Goal: Task Accomplishment & Management: Manage account settings

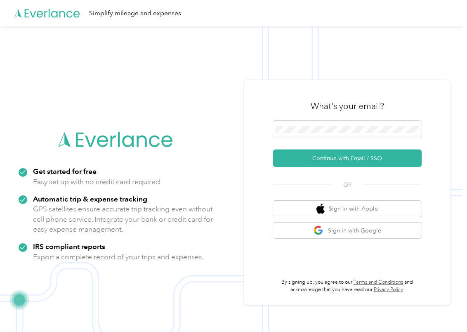
click at [262, 177] on div "What's your email? Continue with Email / SSO OR Sign in with Apple Sign in with…" at bounding box center [347, 192] width 206 height 224
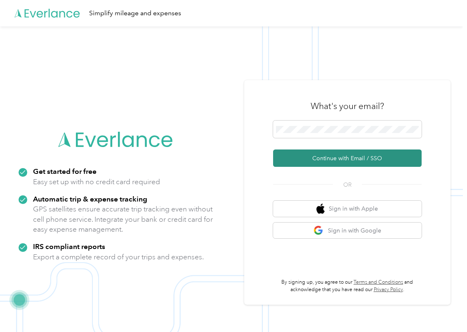
click at [325, 157] on button "Continue with Email / SSO" at bounding box center [347, 157] width 149 height 17
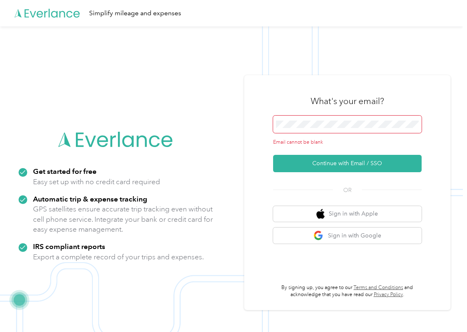
click at [317, 117] on span at bounding box center [347, 124] width 149 height 17
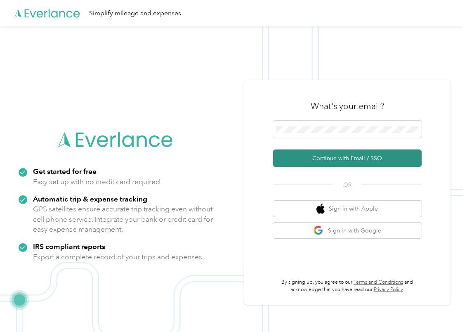
click at [331, 158] on button "Continue with Email / SSO" at bounding box center [347, 157] width 149 height 17
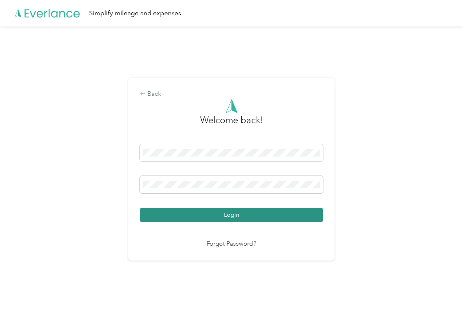
click at [239, 213] on button "Login" at bounding box center [231, 215] width 183 height 14
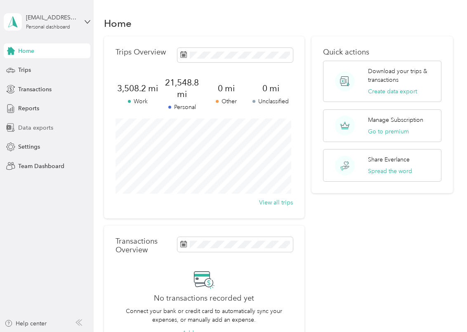
click at [38, 127] on span "Data exports" at bounding box center [35, 127] width 35 height 9
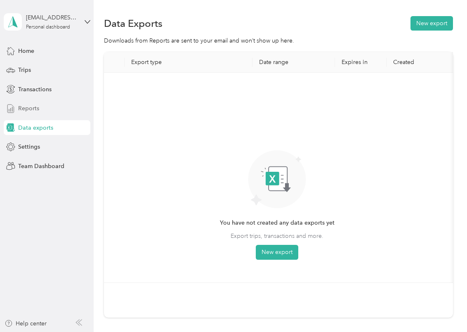
click at [28, 111] on span "Reports" at bounding box center [28, 108] width 21 height 9
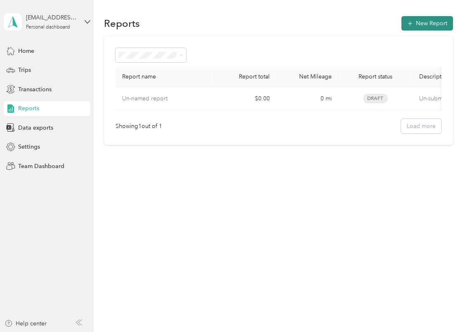
click at [414, 24] on icon "button" at bounding box center [410, 23] width 8 height 8
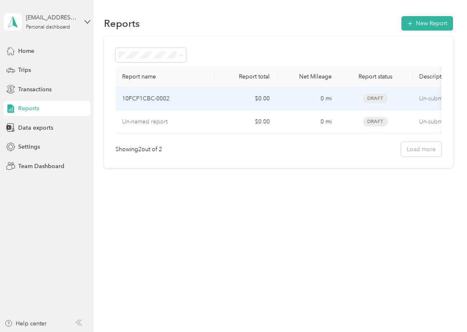
click at [167, 96] on p "10FCF1CBC-0002" at bounding box center [145, 98] width 47 height 9
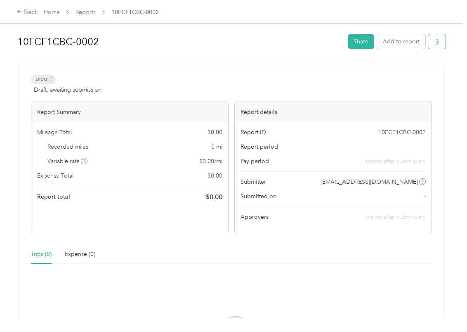
click at [437, 46] on button "button" at bounding box center [436, 41] width 17 height 14
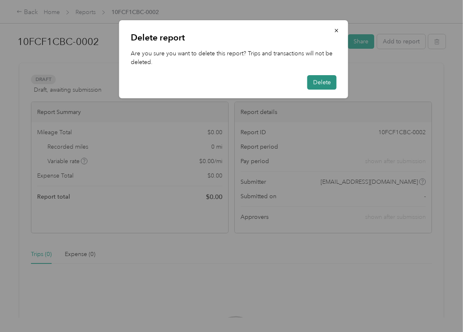
click at [326, 83] on button "Delete" at bounding box center [321, 82] width 29 height 14
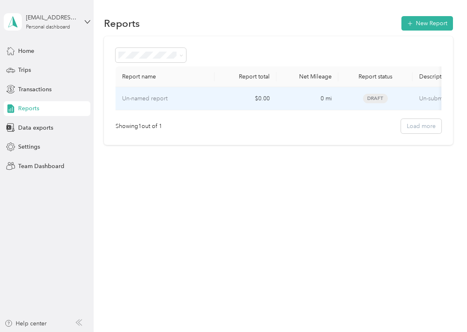
click at [154, 99] on p "Un-named report" at bounding box center [144, 98] width 45 height 9
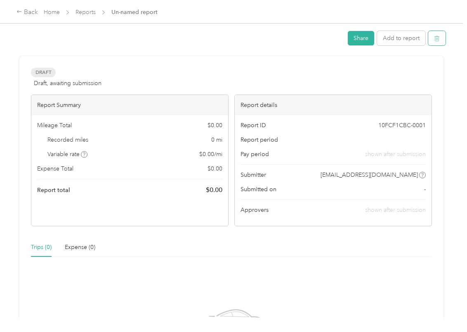
click at [434, 41] on icon "button" at bounding box center [437, 38] width 6 height 6
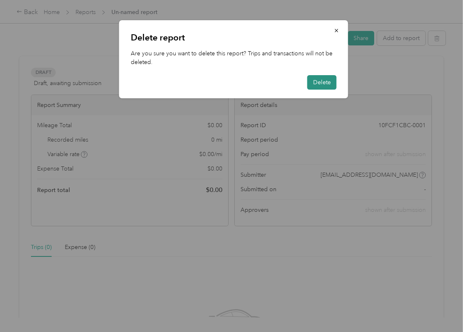
click at [327, 79] on button "Delete" at bounding box center [321, 82] width 29 height 14
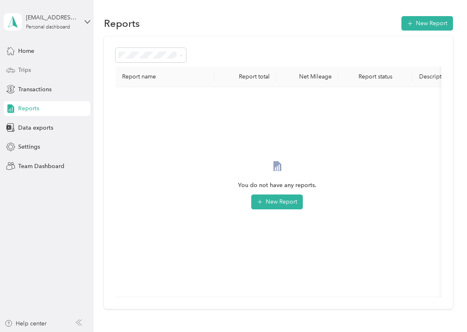
click at [23, 70] on span "Trips" at bounding box center [24, 70] width 13 height 9
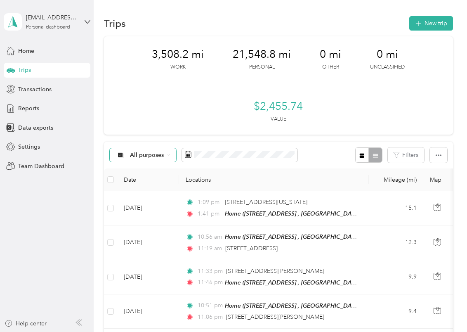
click at [168, 155] on icon at bounding box center [169, 154] width 2 height 1
click at [144, 195] on span "Work" at bounding box center [150, 198] width 40 height 9
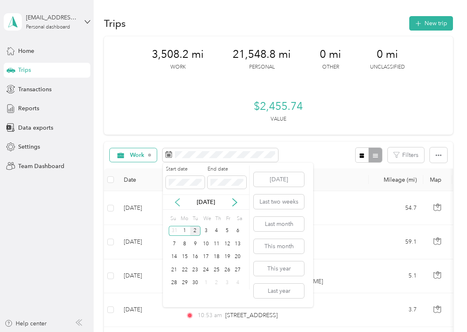
click at [175, 198] on icon at bounding box center [177, 202] width 8 height 8
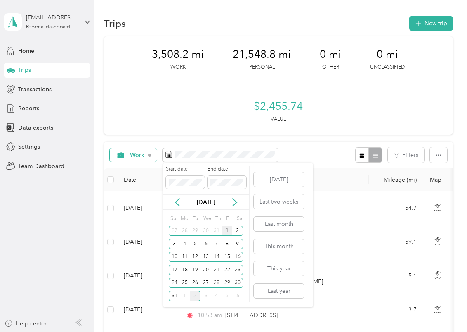
click at [229, 230] on div "1" at bounding box center [227, 231] width 11 height 10
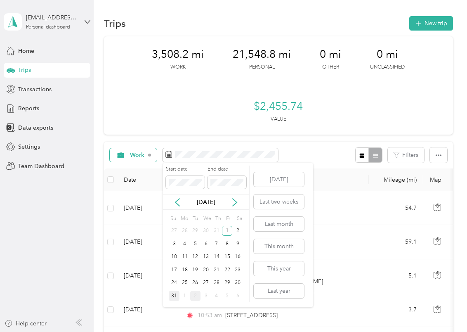
click at [173, 296] on div "31" at bounding box center [174, 295] width 11 height 10
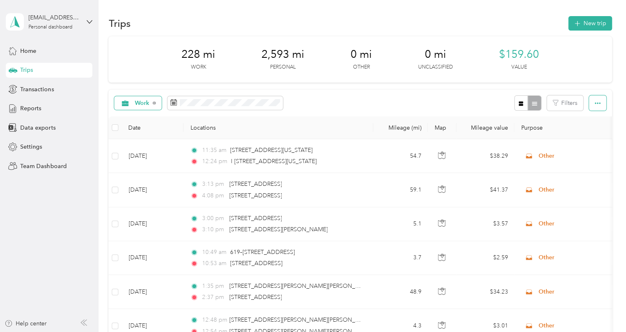
click at [467, 106] on icon "button" at bounding box center [598, 103] width 6 height 6
click at [467, 131] on span "Export" at bounding box center [583, 133] width 17 height 7
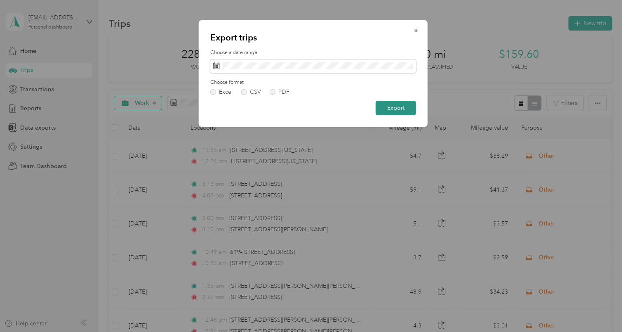
click at [392, 106] on button "Export" at bounding box center [396, 108] width 40 height 14
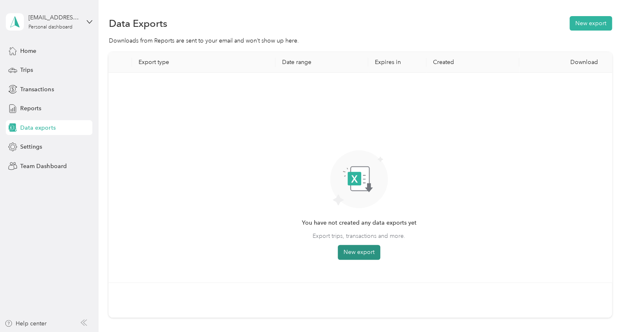
click at [356, 253] on button "New export" at bounding box center [359, 252] width 42 height 15
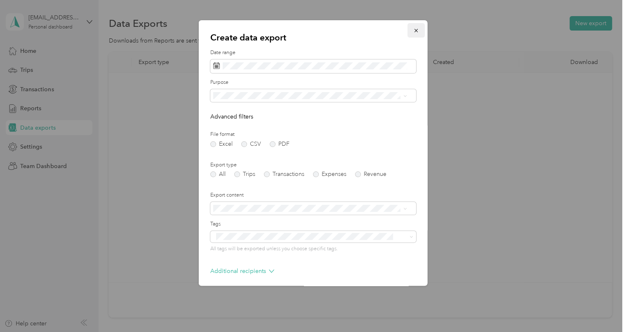
click at [414, 30] on icon "button" at bounding box center [415, 30] width 3 height 3
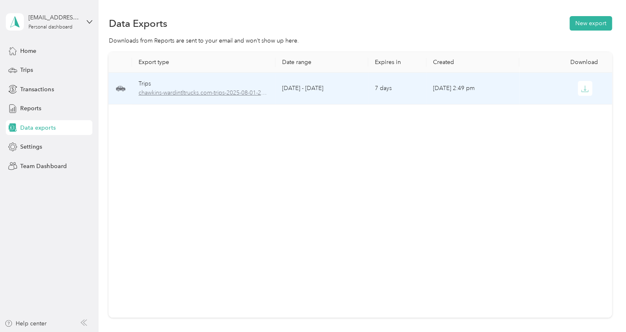
click at [234, 92] on span "chawkins-wardintltrucks.com-trips-2025-08-01-2025-08-31.xlsx" at bounding box center [204, 92] width 131 height 9
click at [467, 90] on icon "button" at bounding box center [584, 88] width 7 height 7
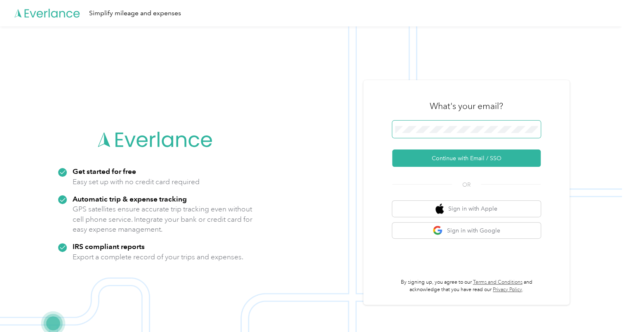
click at [446, 123] on span at bounding box center [466, 128] width 149 height 17
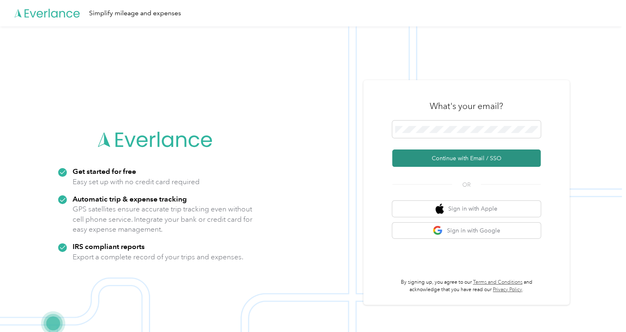
click at [446, 156] on button "Continue with Email / SSO" at bounding box center [466, 157] width 149 height 17
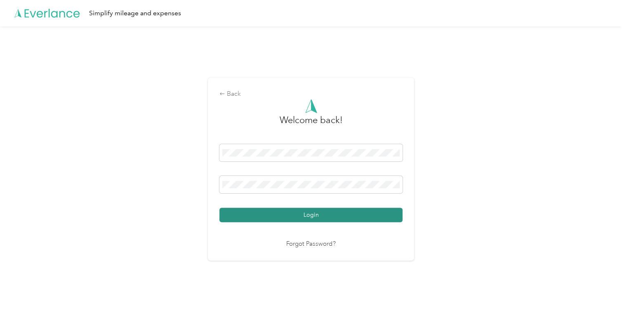
click at [309, 212] on button "Login" at bounding box center [310, 215] width 183 height 14
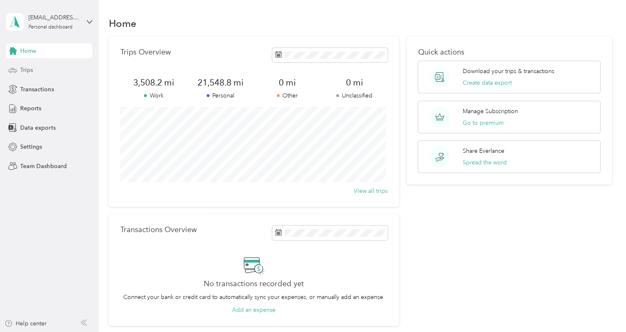
click at [24, 72] on span "Trips" at bounding box center [26, 70] width 13 height 9
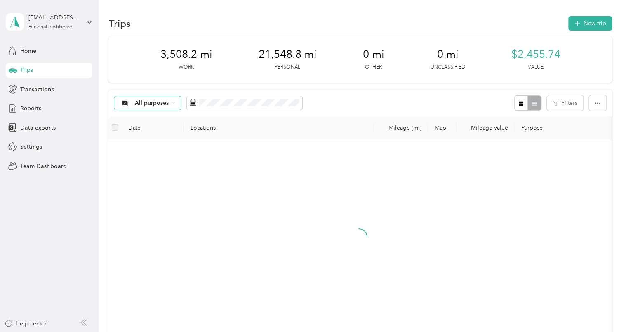
click at [172, 102] on icon at bounding box center [173, 102] width 2 height 1
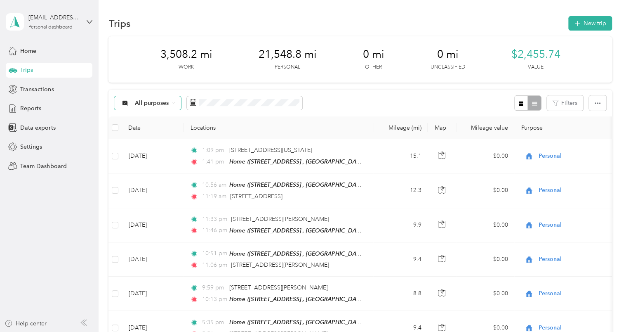
click at [143, 145] on span "Work" at bounding box center [155, 143] width 40 height 9
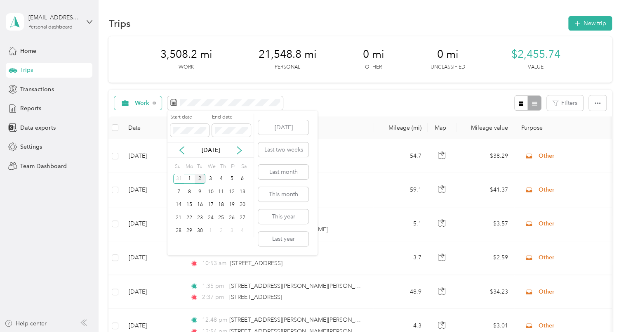
click at [183, 155] on div "[DATE]" at bounding box center [211, 149] width 86 height 15
click at [183, 149] on icon at bounding box center [182, 150] width 8 height 8
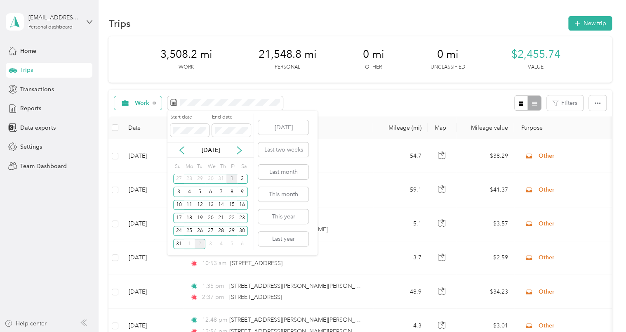
click at [230, 179] on div "1" at bounding box center [232, 179] width 11 height 10
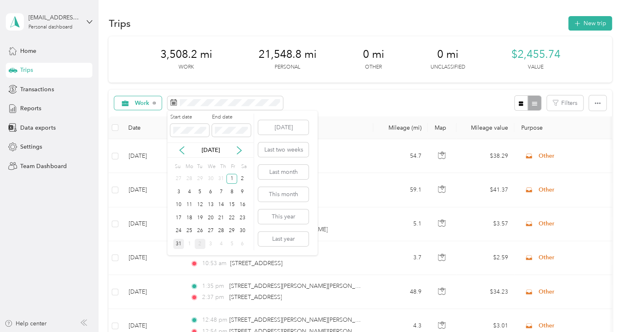
click at [178, 239] on div "31" at bounding box center [178, 243] width 11 height 10
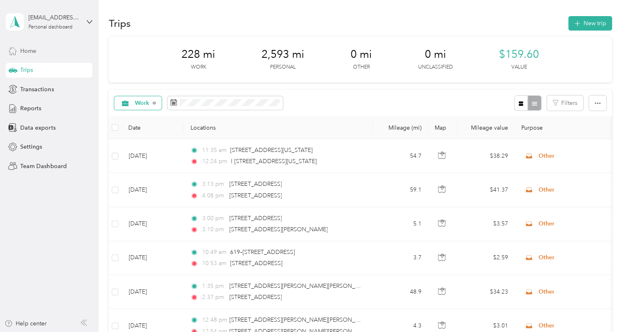
click at [31, 52] on span "Home" at bounding box center [28, 51] width 16 height 9
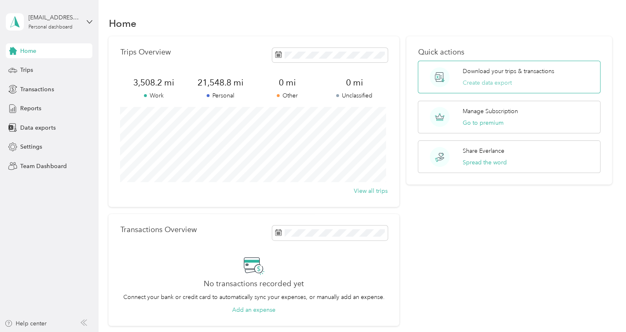
click at [487, 84] on button "Create data export" at bounding box center [487, 82] width 49 height 9
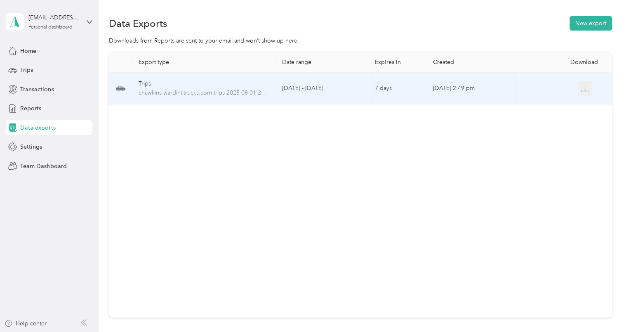
click at [581, 89] on icon "button" at bounding box center [584, 88] width 7 height 7
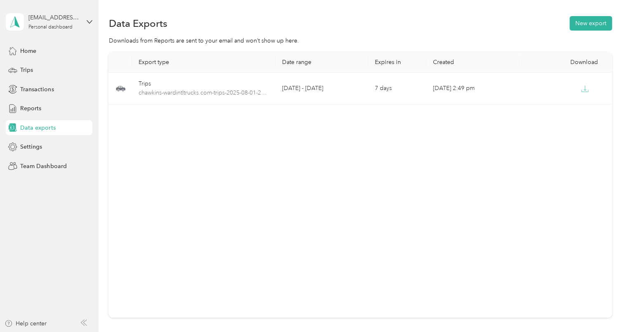
click at [449, 185] on div "Export type Date range Expires in Created Download Trips chawkins-wardintltruck…" at bounding box center [360, 184] width 503 height 265
click at [581, 22] on button "New export" at bounding box center [591, 23] width 42 height 14
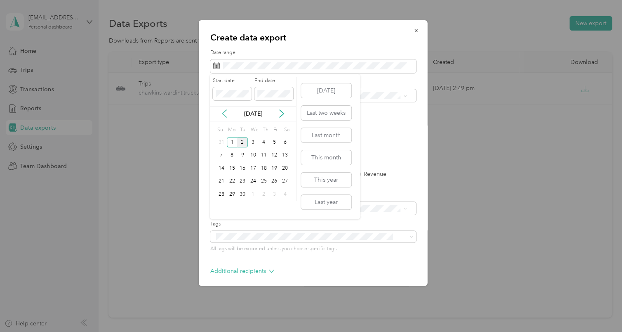
click at [225, 111] on icon at bounding box center [224, 113] width 4 height 7
click at [271, 138] on div "1" at bounding box center [274, 142] width 11 height 10
click at [220, 205] on div "31" at bounding box center [221, 207] width 11 height 10
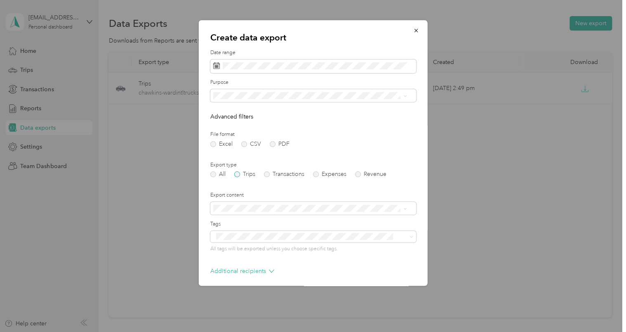
click at [247, 174] on label "Trips" at bounding box center [244, 174] width 21 height 6
click at [403, 98] on icon at bounding box center [405, 96] width 4 height 4
click at [241, 127] on li "Work" at bounding box center [310, 125] width 200 height 14
click at [445, 211] on div "Create data export Date range Purpose Advanced filters File format Excel CSV PD…" at bounding box center [427, 154] width 229 height 268
click at [481, 204] on div "Create data export Date range Purpose Advanced filters File format Excel CSV PD…" at bounding box center [427, 154] width 229 height 268
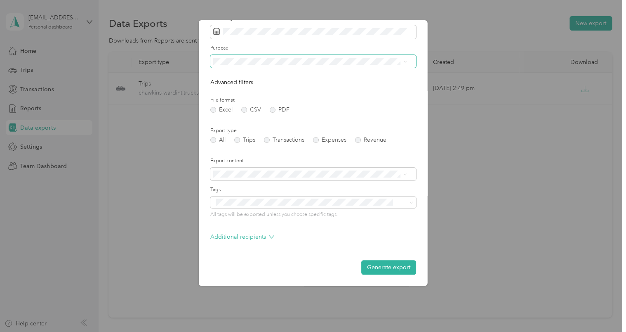
scroll to position [35, 0]
click at [269, 234] on icon at bounding box center [271, 236] width 5 height 5
click at [374, 267] on button "Generate export" at bounding box center [388, 267] width 55 height 14
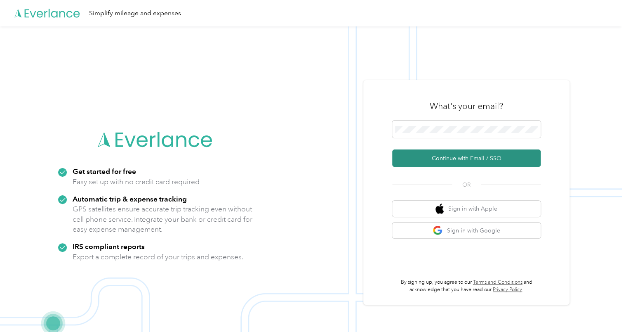
click at [439, 158] on button "Continue with Email / SSO" at bounding box center [466, 157] width 149 height 17
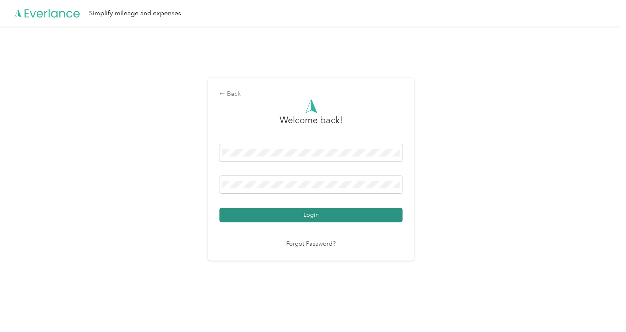
click at [340, 216] on button "Login" at bounding box center [310, 215] width 183 height 14
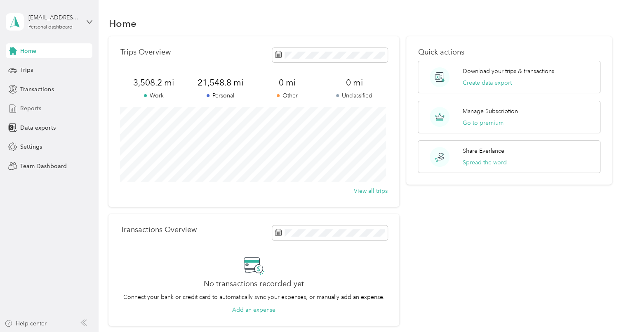
click at [42, 107] on div "Reports" at bounding box center [49, 108] width 87 height 15
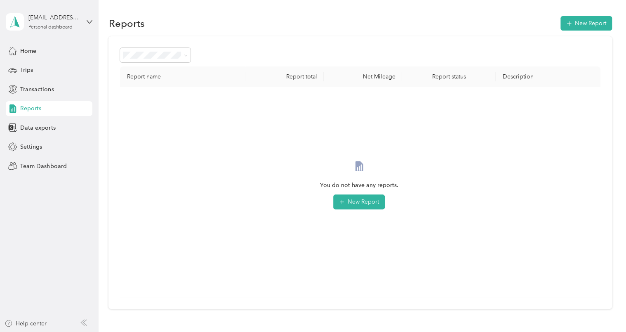
click at [42, 107] on div "Reports" at bounding box center [49, 108] width 87 height 15
click at [31, 75] on div "Trips" at bounding box center [49, 70] width 87 height 15
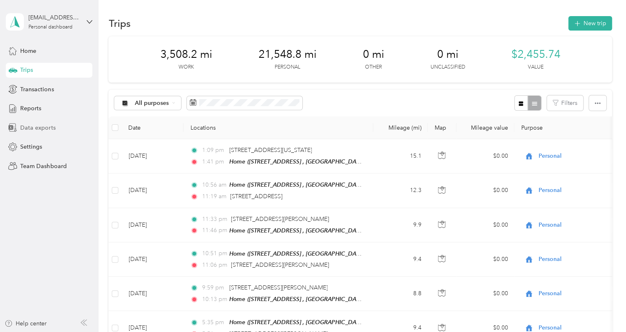
click at [35, 123] on span "Data exports" at bounding box center [37, 127] width 35 height 9
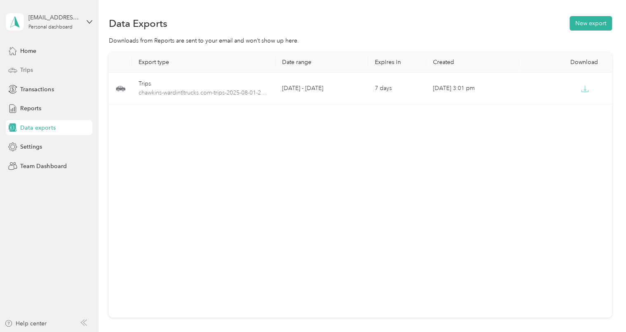
click at [26, 68] on span "Trips" at bounding box center [26, 70] width 13 height 9
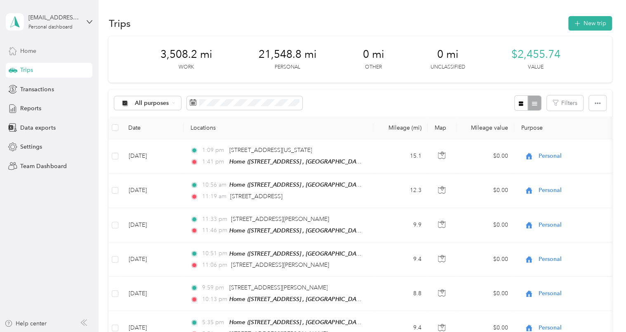
click at [35, 53] on span "Home" at bounding box center [28, 51] width 16 height 9
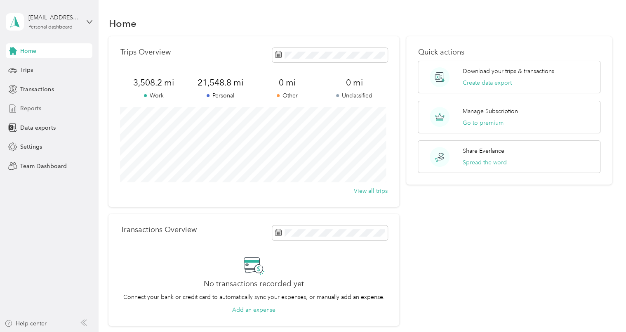
click at [34, 108] on span "Reports" at bounding box center [30, 108] width 21 height 9
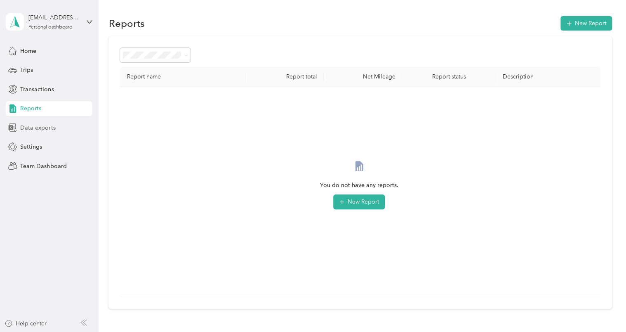
click at [36, 126] on span "Data exports" at bounding box center [37, 127] width 35 height 9
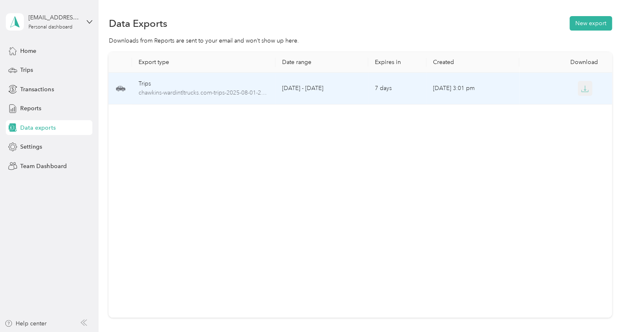
click at [582, 90] on icon "button" at bounding box center [584, 88] width 7 height 7
